Goal: Book appointment/travel/reservation

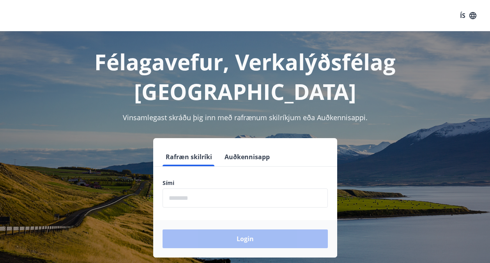
click at [222, 188] on input "phone" at bounding box center [245, 197] width 165 height 19
type input "********"
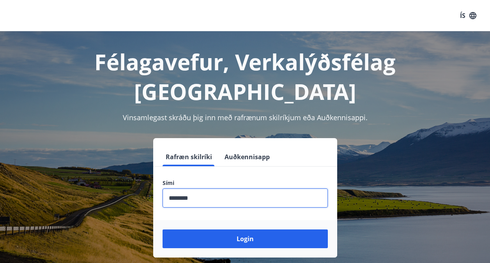
click at [259, 229] on button "Login" at bounding box center [245, 238] width 165 height 19
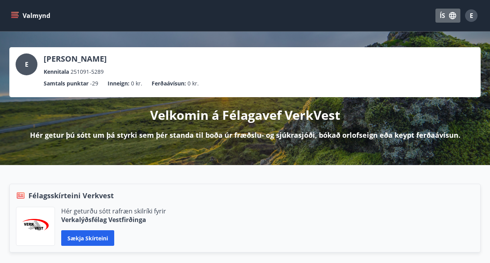
click at [449, 17] on icon "button" at bounding box center [453, 15] width 9 height 9
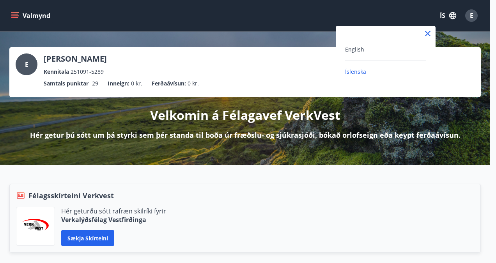
click at [366, 48] on div "English" at bounding box center [385, 48] width 81 height 9
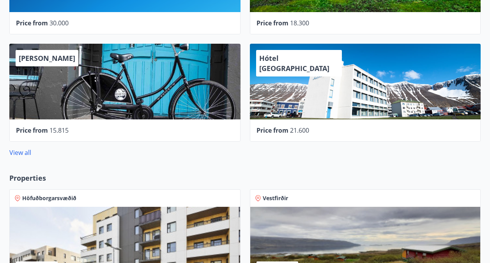
scroll to position [507, 0]
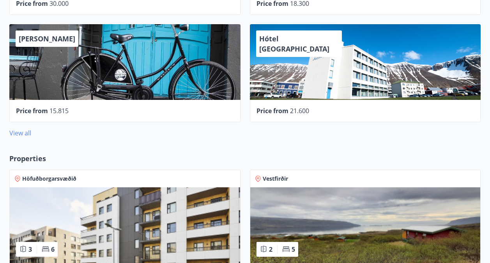
click at [24, 133] on link "View all" at bounding box center [20, 133] width 22 height 9
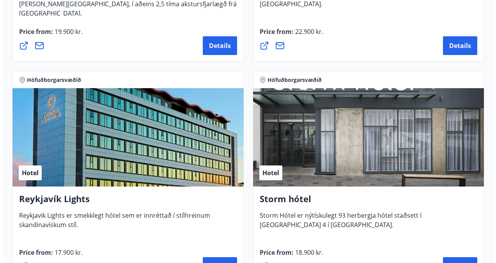
scroll to position [977, 0]
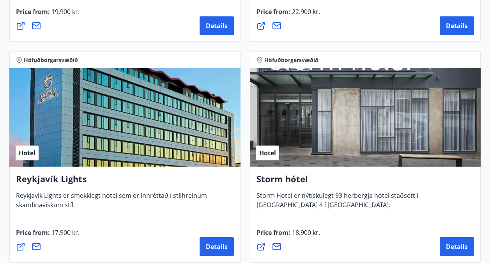
click at [157, 124] on div "Hotel" at bounding box center [124, 117] width 231 height 98
click at [206, 244] on span "Details" at bounding box center [217, 246] width 22 height 9
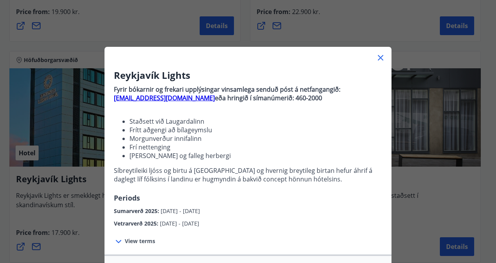
click at [138, 240] on span "View terms" at bounding box center [140, 241] width 30 height 8
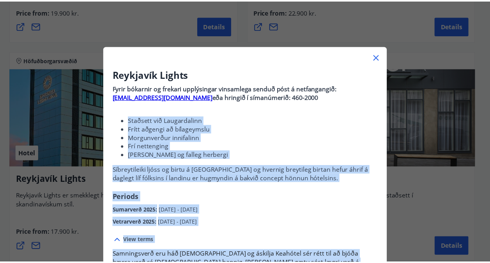
scroll to position [0, 0]
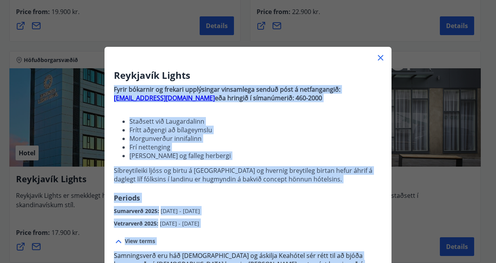
drag, startPoint x: 248, startPoint y: 170, endPoint x: 109, endPoint y: 87, distance: 161.7
copy div "Fyrir bókarnir og frekari upplýsingar vinsamlega senduð póst á netfangangið: bo…"
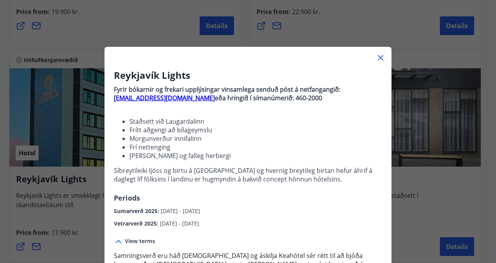
click at [421, 131] on div "Reykjavík Lights Fyrir bókarnir og frekari upplýsingar vinsamlega senduð póst á…" at bounding box center [248, 131] width 496 height 263
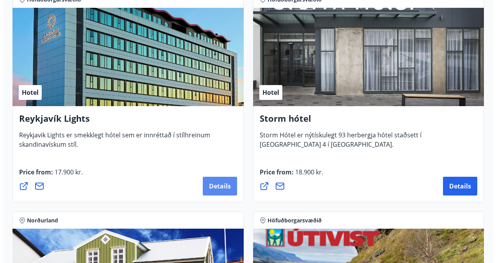
scroll to position [1016, 0]
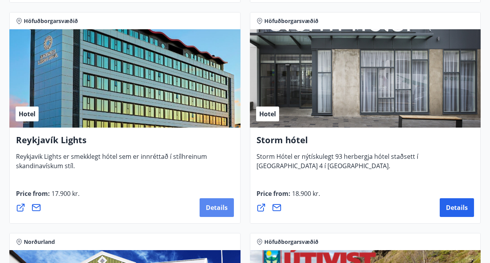
click at [215, 210] on span "Details" at bounding box center [217, 207] width 22 height 9
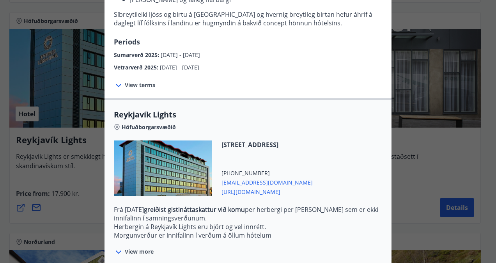
scroll to position [229, 0]
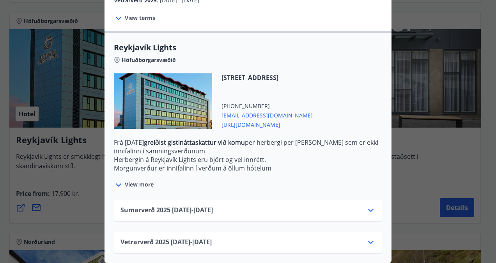
click at [226, 206] on div "Sumarverð 2025 16.05.25 - 30.09.25" at bounding box center [248, 214] width 255 height 16
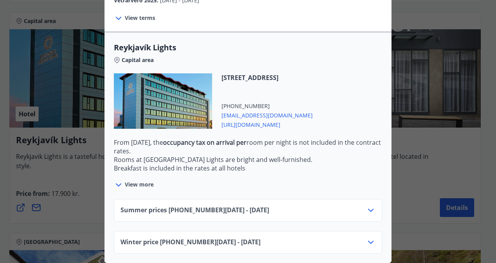
click at [367, 206] on icon at bounding box center [370, 210] width 9 height 9
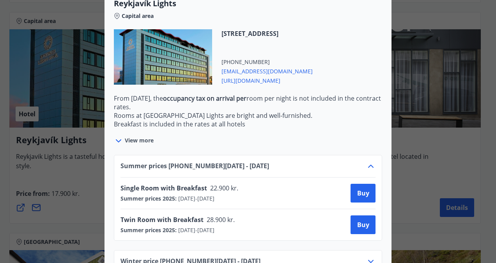
scroll to position [292, 0]
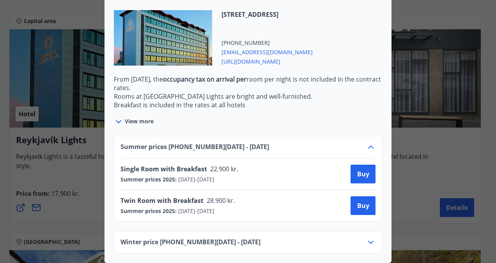
click at [367, 238] on icon at bounding box center [370, 242] width 9 height 9
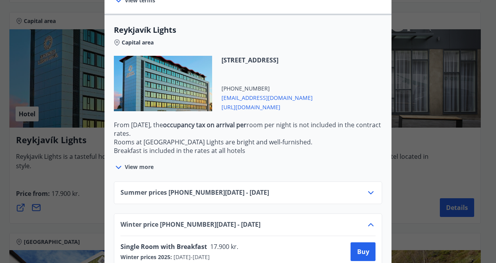
scroll to position [214, 0]
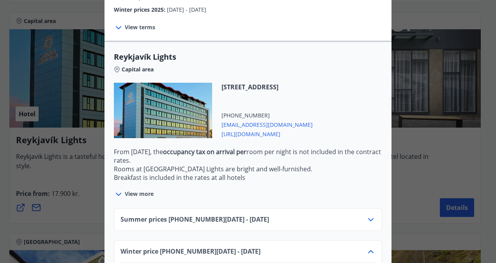
click at [371, 220] on icon at bounding box center [370, 219] width 9 height 9
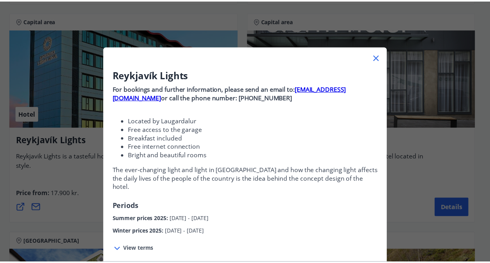
scroll to position [0, 0]
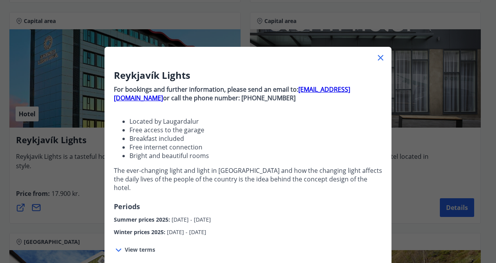
click at [378, 57] on icon at bounding box center [380, 57] width 5 height 5
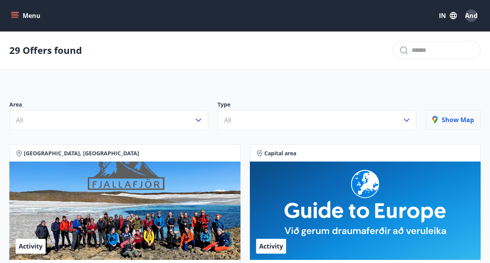
click at [450, 126] on button "Show map" at bounding box center [453, 120] width 55 height 20
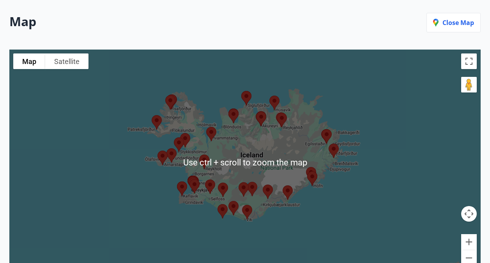
scroll to position [117, 0]
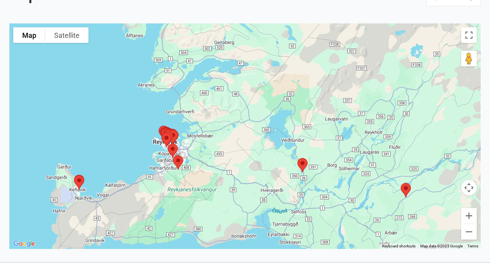
drag, startPoint x: 183, startPoint y: 194, endPoint x: 218, endPoint y: 168, distance: 43.2
click at [218, 168] on div at bounding box center [245, 136] width 472 height 226
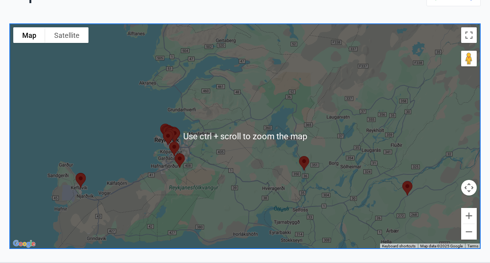
scroll to position [0, 0]
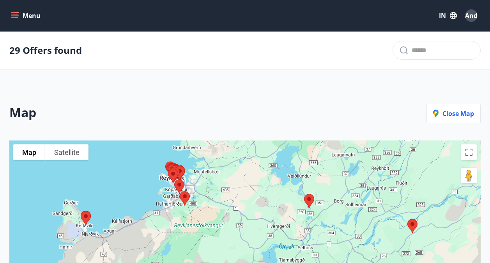
drag, startPoint x: 177, startPoint y: 192, endPoint x: 183, endPoint y: 97, distance: 95.4
click at [183, 97] on div "Map Close map To navigate the map with touch gestures double-tap and hold your …" at bounding box center [245, 216] width 490 height 263
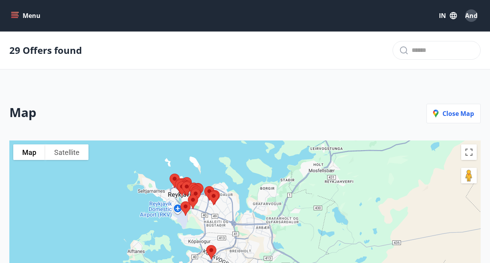
drag, startPoint x: 176, startPoint y: 178, endPoint x: 175, endPoint y: 266, distance: 87.8
click at [175, 263] on html "Menu IN And 29 Offers found Map Close map To navigate the map with touch gestur…" at bounding box center [245, 222] width 490 height 444
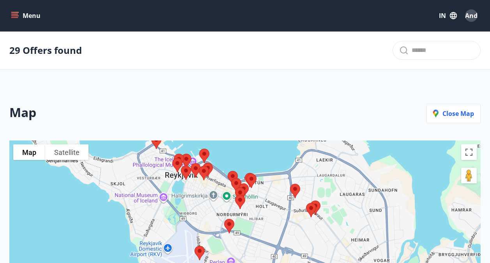
drag, startPoint x: 225, startPoint y: 152, endPoint x: 205, endPoint y: 232, distance: 82.3
click at [205, 232] on div at bounding box center [245, 253] width 472 height 226
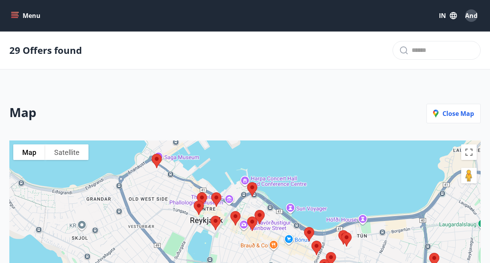
drag, startPoint x: 184, startPoint y: 196, endPoint x: 211, endPoint y: 283, distance: 91.1
click at [211, 263] on html "Menu IN And 29 Offers found Map Close map To navigate the map with touch gestur…" at bounding box center [245, 222] width 490 height 444
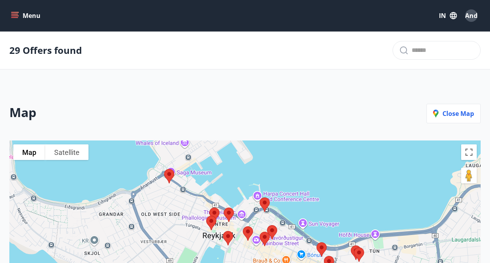
drag, startPoint x: 198, startPoint y: 222, endPoint x: 211, endPoint y: 238, distance: 20.6
click at [211, 238] on div at bounding box center [245, 253] width 472 height 226
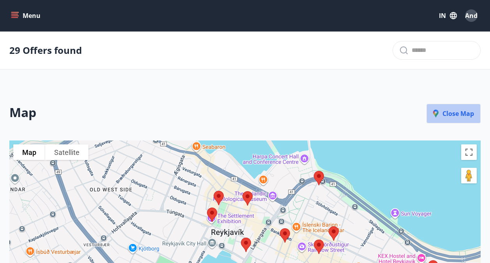
click at [450, 116] on p "Close map" at bounding box center [454, 113] width 41 height 9
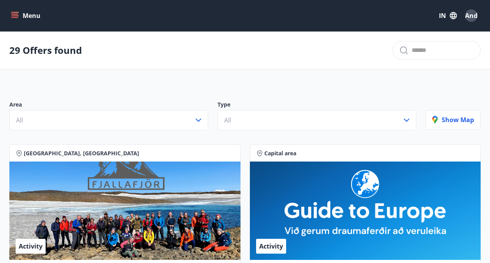
click at [12, 14] on icon "menu" at bounding box center [14, 14] width 7 height 1
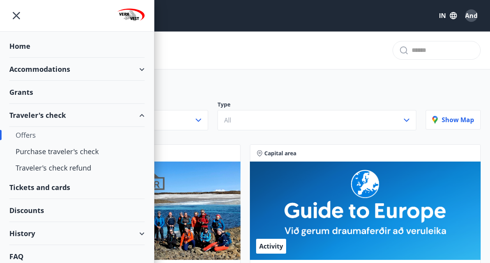
click at [34, 67] on div "Accommodations" at bounding box center [76, 69] width 135 height 23
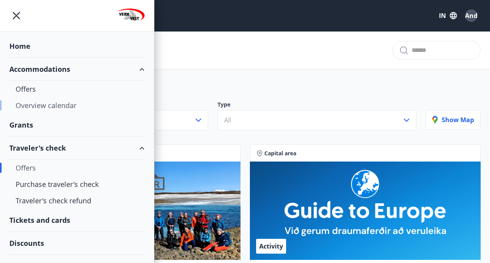
click at [26, 101] on div "Overview calendar" at bounding box center [77, 105] width 123 height 16
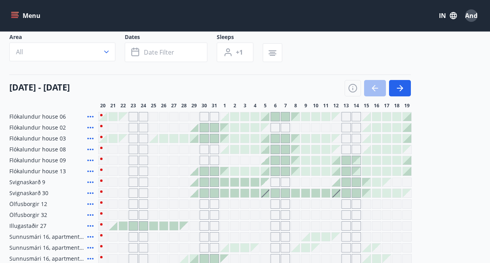
scroll to position [39, 0]
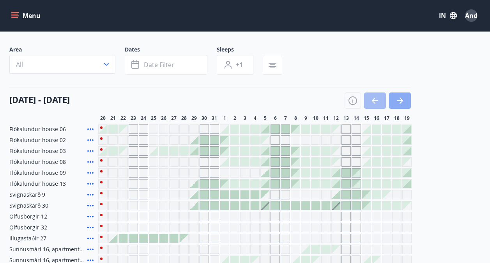
drag, startPoint x: 398, startPoint y: 97, endPoint x: 379, endPoint y: 101, distance: 20.0
click at [398, 97] on icon "button" at bounding box center [400, 100] width 9 height 9
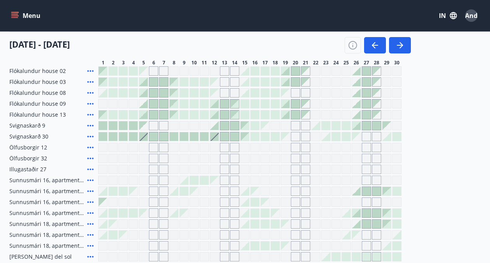
scroll to position [117, 0]
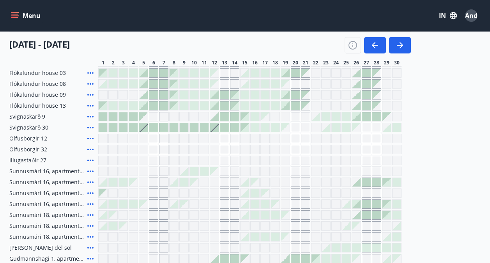
click at [146, 161] on div "Grey days are not available" at bounding box center [143, 160] width 9 height 9
click at [158, 159] on div "Grey days are not available" at bounding box center [153, 160] width 9 height 9
click at [327, 117] on div at bounding box center [326, 116] width 9 height 9
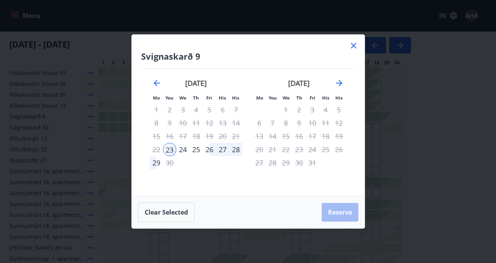
click at [236, 151] on div "28" at bounding box center [235, 149] width 13 height 13
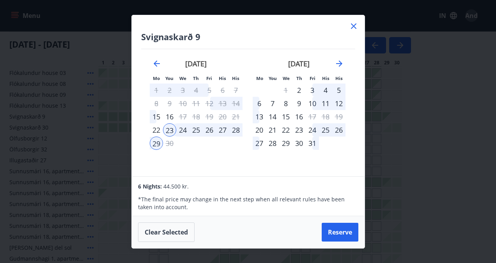
click at [180, 132] on div "24" at bounding box center [182, 129] width 13 height 13
click at [234, 128] on div "28" at bounding box center [235, 129] width 13 height 13
click at [170, 129] on div "23" at bounding box center [169, 129] width 13 height 13
click at [237, 128] on div "28" at bounding box center [235, 129] width 13 height 13
click at [353, 27] on icon at bounding box center [353, 25] width 5 height 5
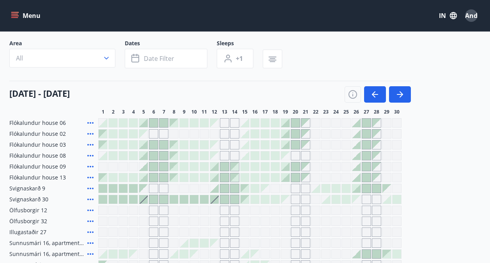
scroll to position [0, 0]
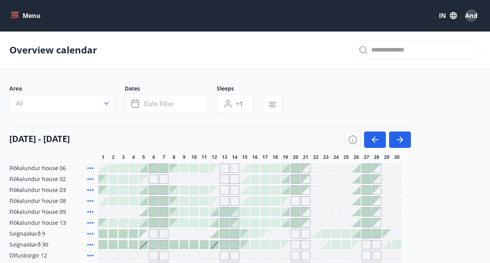
click at [85, 101] on button "All" at bounding box center [62, 103] width 106 height 19
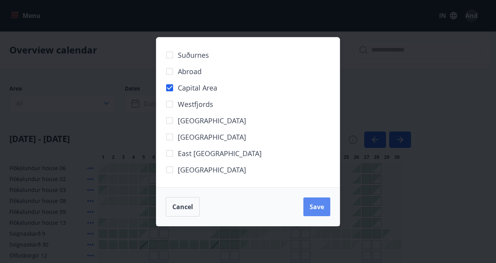
click at [309, 204] on button "Save" at bounding box center [317, 206] width 27 height 19
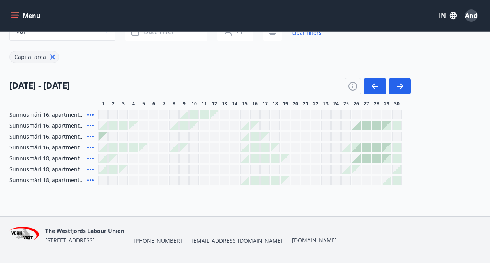
scroll to position [91, 0]
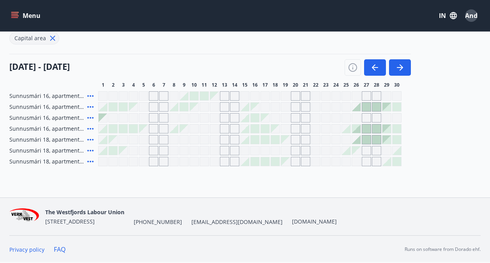
click at [350, 130] on div at bounding box center [346, 128] width 9 height 9
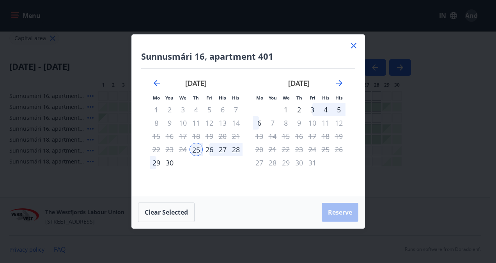
click at [355, 48] on icon at bounding box center [353, 45] width 9 height 9
